Goal: Information Seeking & Learning: Learn about a topic

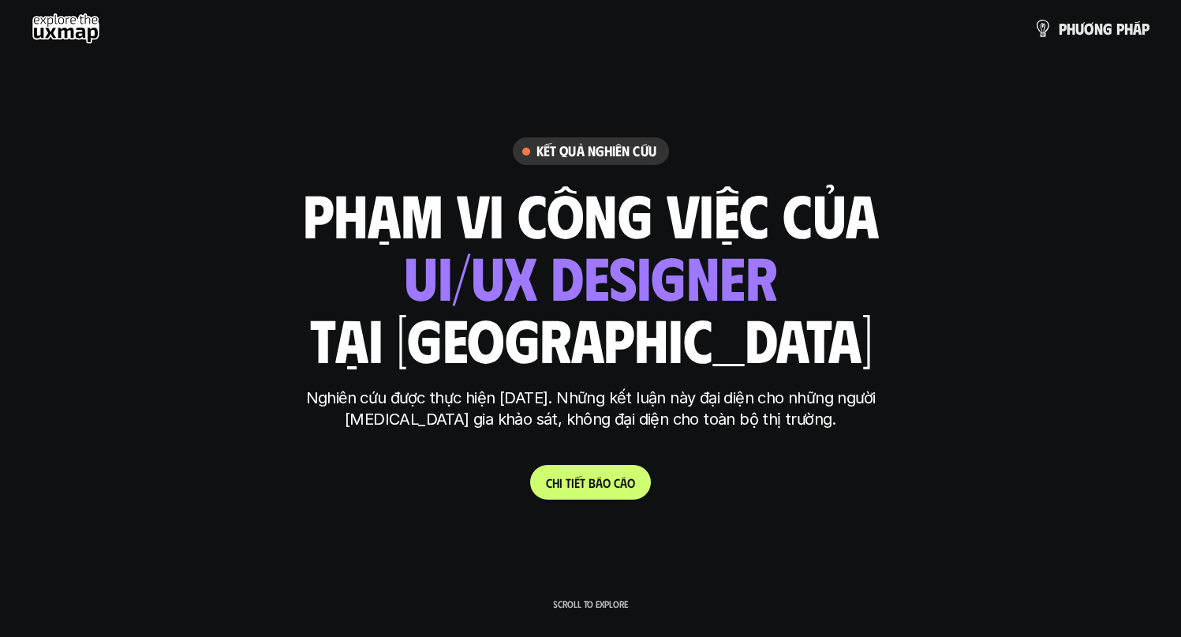
click at [640, 327] on h1 "tại [GEOGRAPHIC_DATA]" at bounding box center [590, 338] width 562 height 66
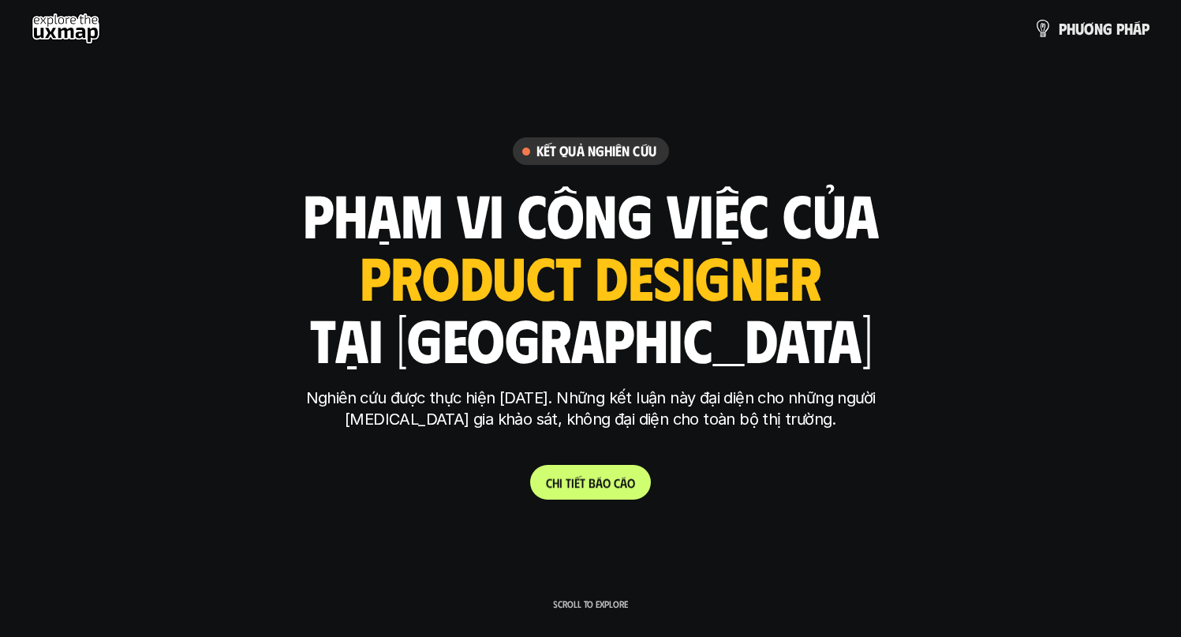
click at [599, 486] on p "C h i t i ế t b á o c á o" at bounding box center [590, 482] width 89 height 15
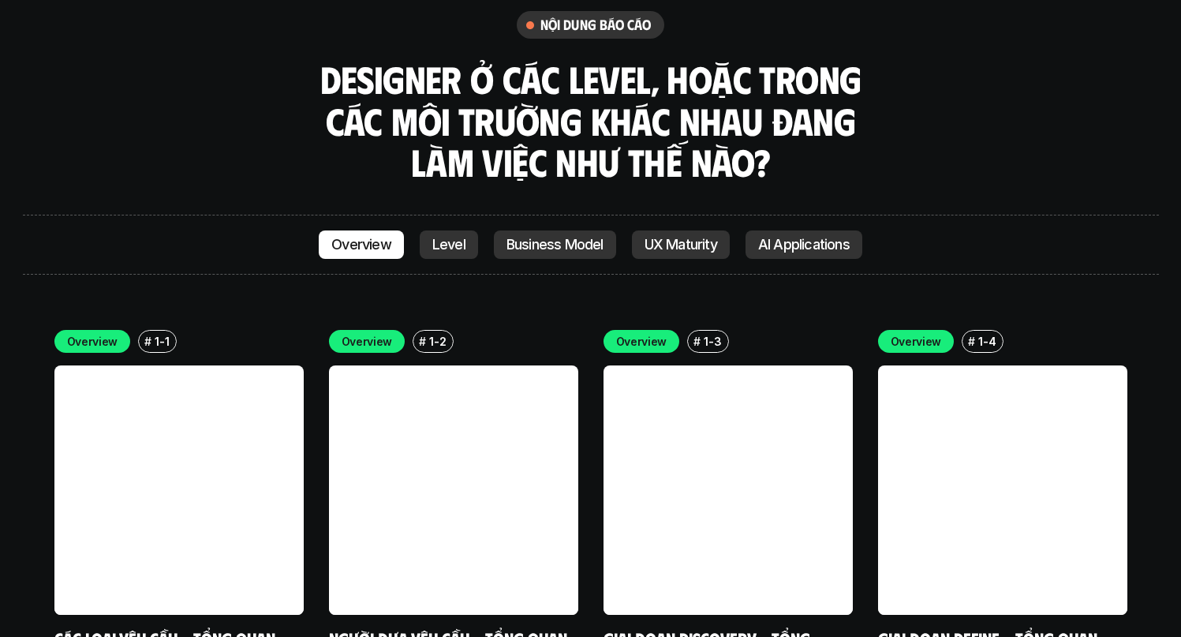
scroll to position [4392, 0]
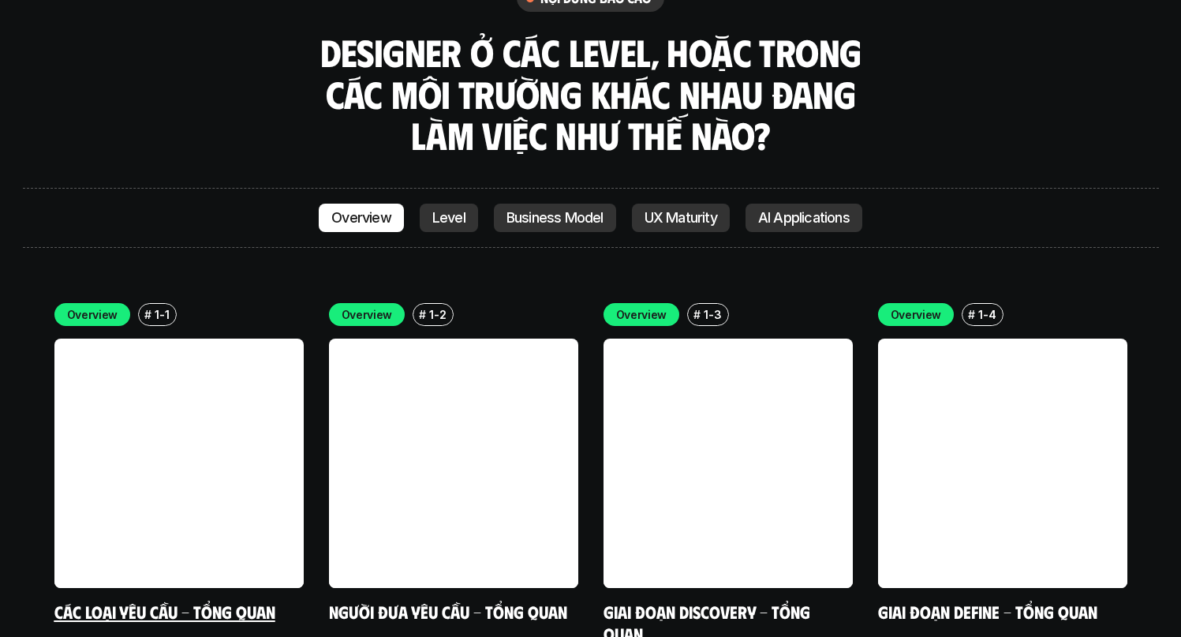
click at [124, 338] on link at bounding box center [178, 462] width 249 height 249
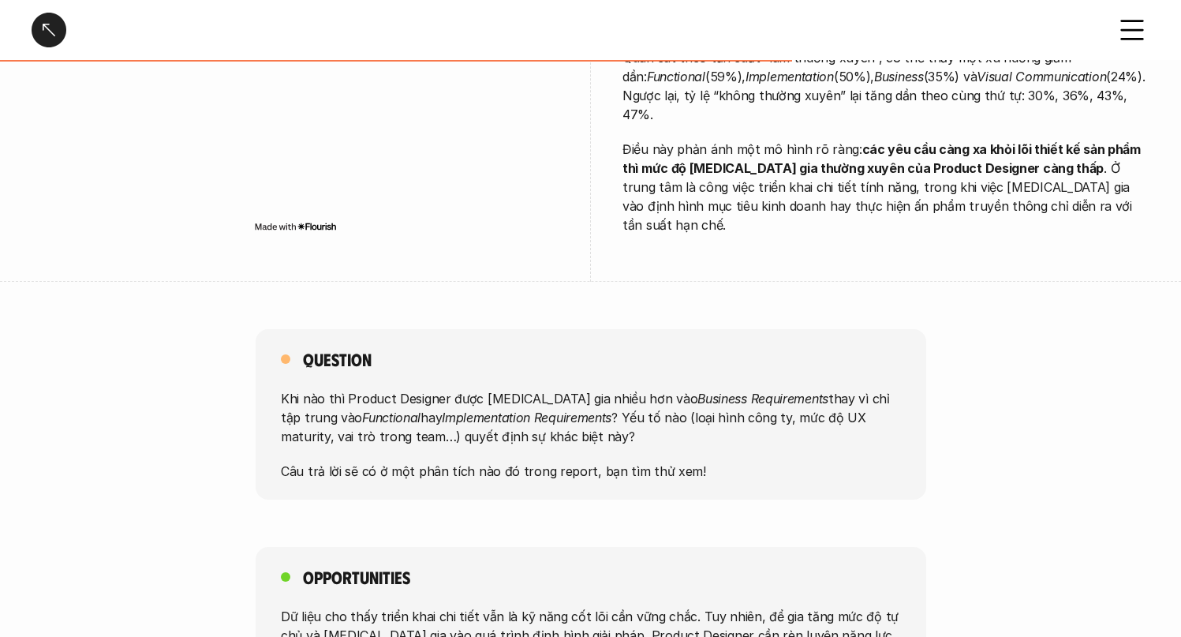
scroll to position [1130, 0]
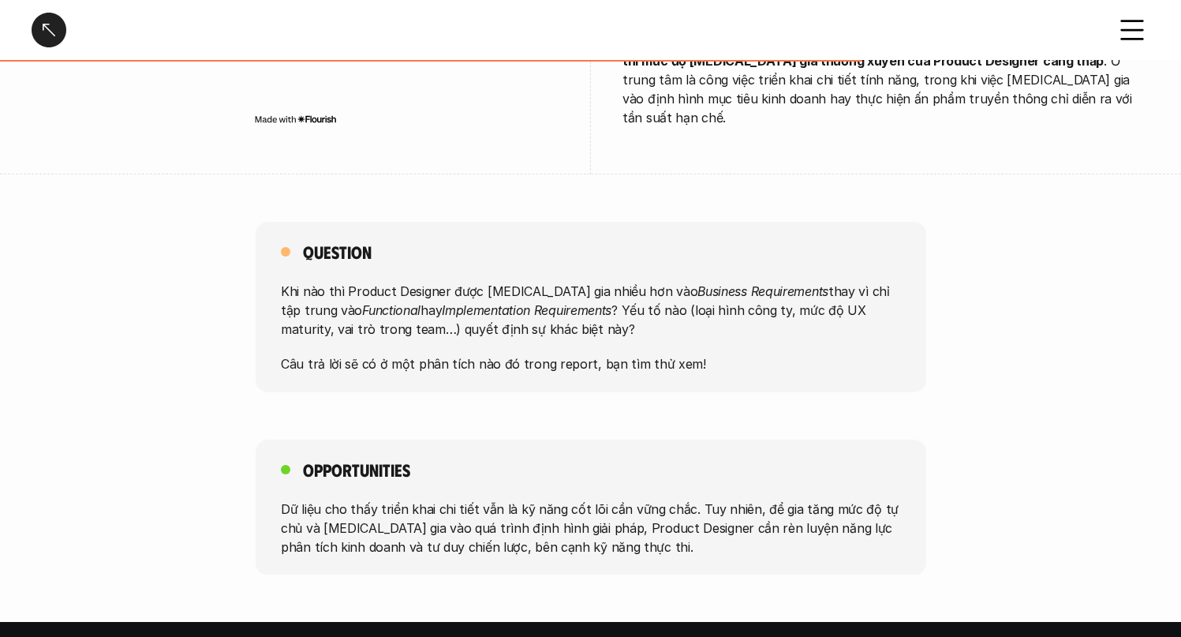
click at [593, 354] on p "Câu trả lời sẽ có ở một phân tích nào đó trong report, bạn tìm thử xem!" at bounding box center [591, 363] width 620 height 19
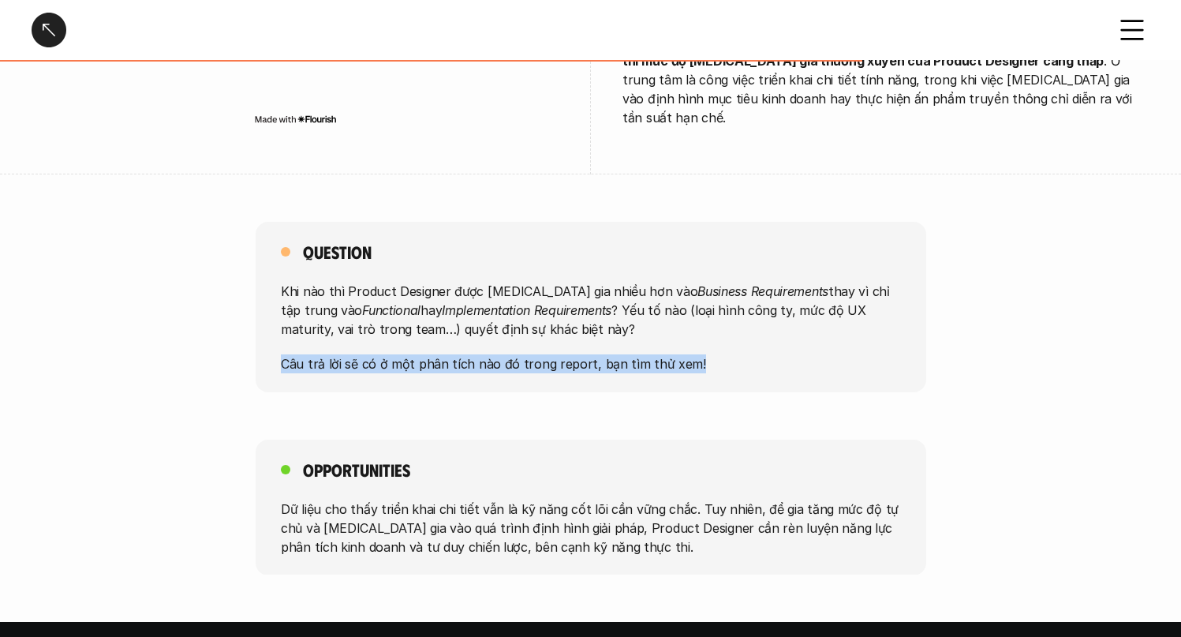
click at [593, 354] on p "Câu trả lời sẽ có ở một phân tích nào đó trong report, bạn tìm thử xem!" at bounding box center [591, 363] width 620 height 19
click at [485, 354] on p "Câu trả lời sẽ có ở một phân tích nào đó trong report, bạn tìm thử xem!" at bounding box center [591, 363] width 620 height 19
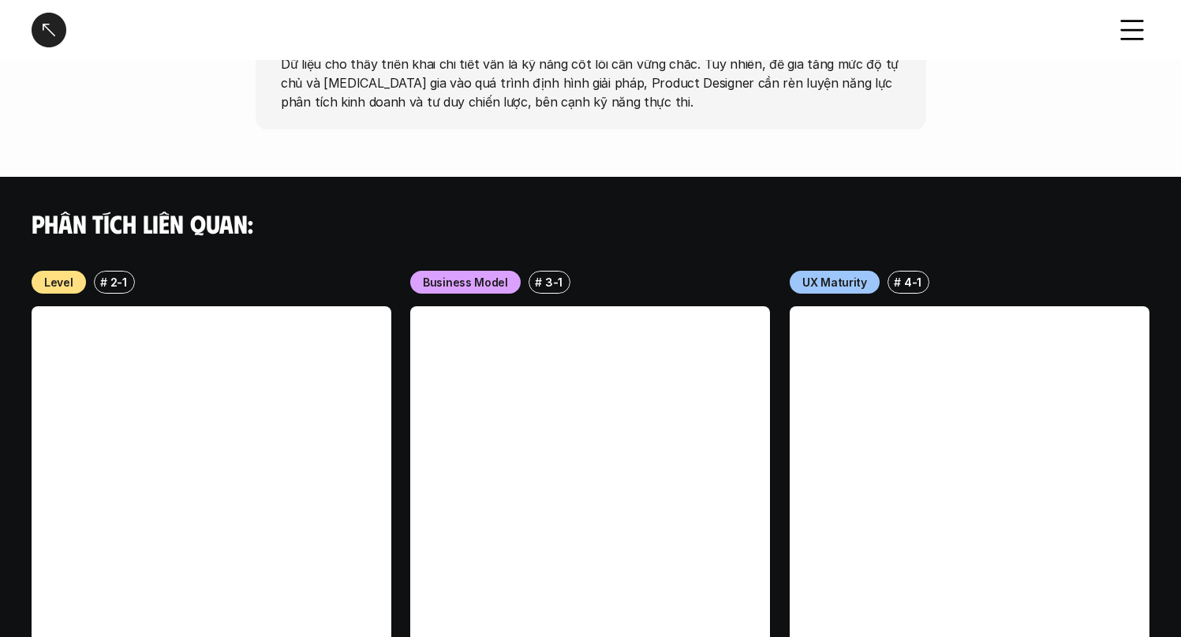
scroll to position [1620, 0]
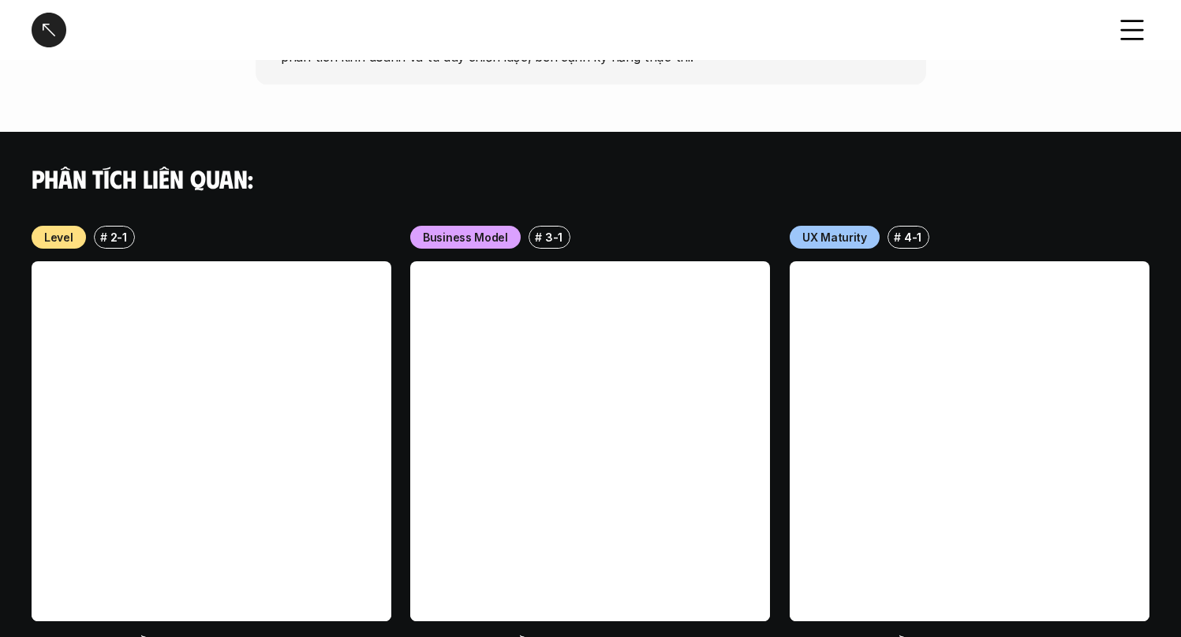
click at [552, 229] on p "3-1" at bounding box center [553, 237] width 17 height 17
click at [504, 229] on p "Business Model" at bounding box center [465, 237] width 85 height 17
click at [663, 261] on link at bounding box center [590, 441] width 360 height 360
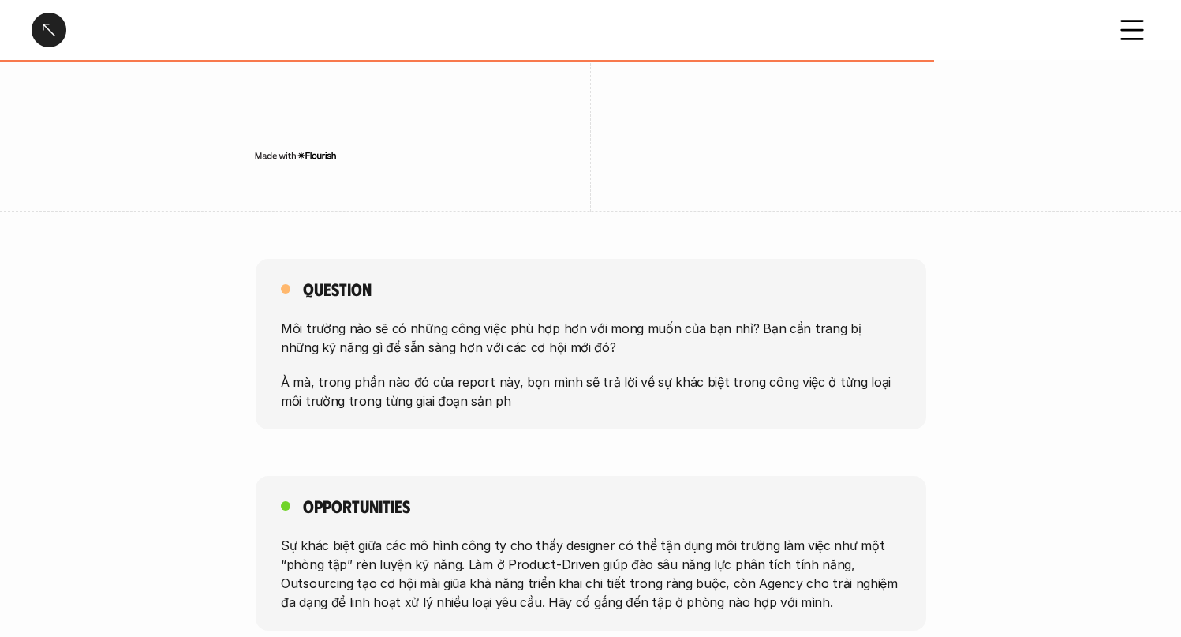
scroll to position [2608, 0]
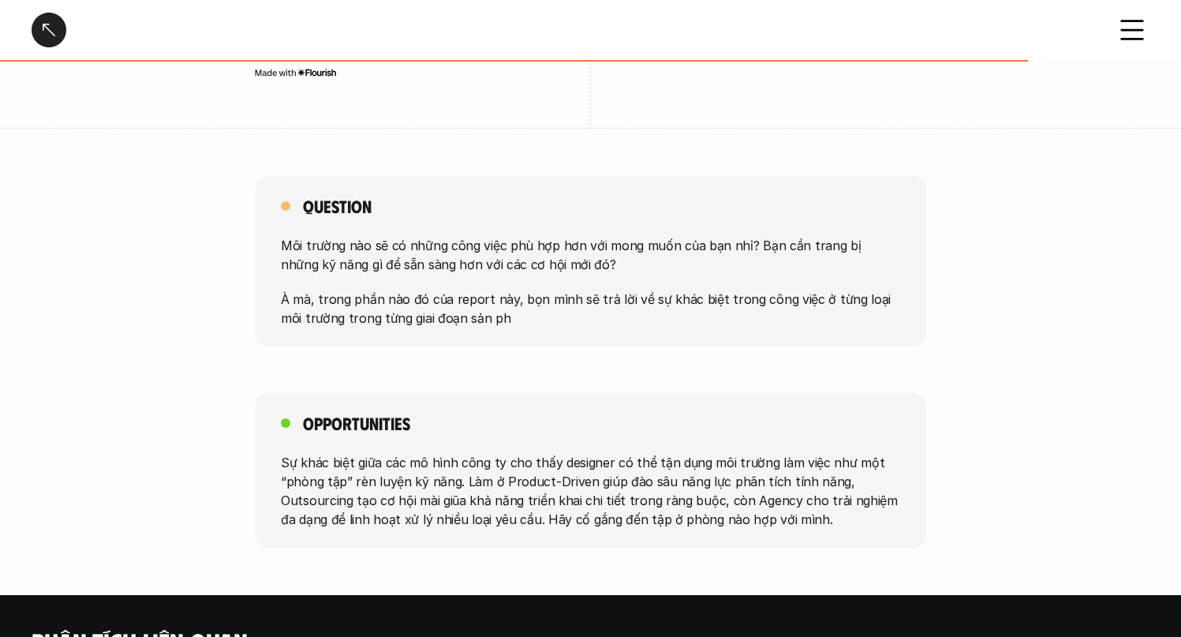
scroll to position [1620, 0]
